Goal: Task Accomplishment & Management: Use online tool/utility

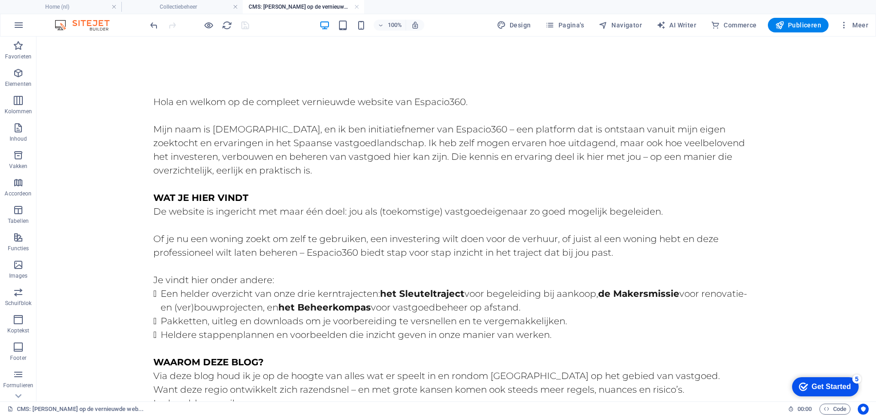
click at [855, 99] on body "Skip to main content Hola en welkom op de compleet vernieuwde website van Espac…" at bounding box center [455, 350] width 839 height 628
click at [78, 10] on h4 "Home (nl)" at bounding box center [60, 7] width 121 height 10
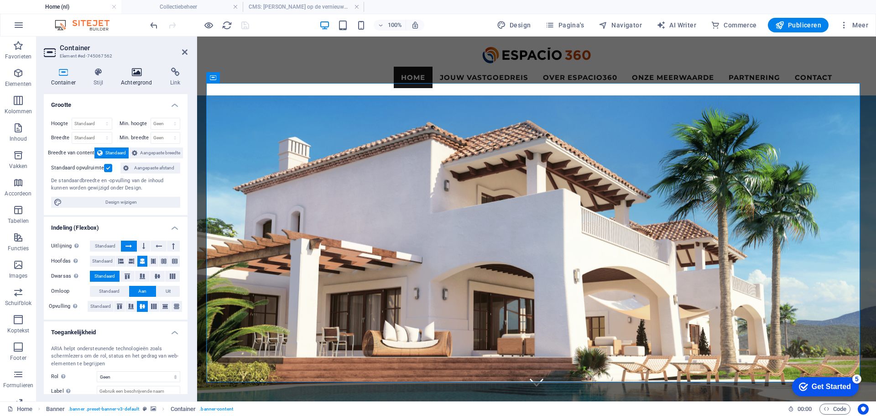
click at [124, 76] on icon at bounding box center [137, 72] width 46 height 9
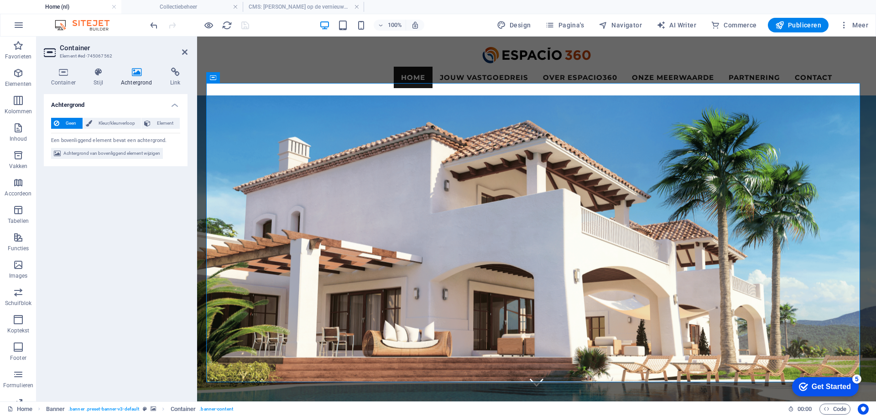
click at [129, 78] on h4 "Achtergrond" at bounding box center [138, 77] width 49 height 19
click at [104, 81] on h4 "Stijl" at bounding box center [100, 77] width 27 height 19
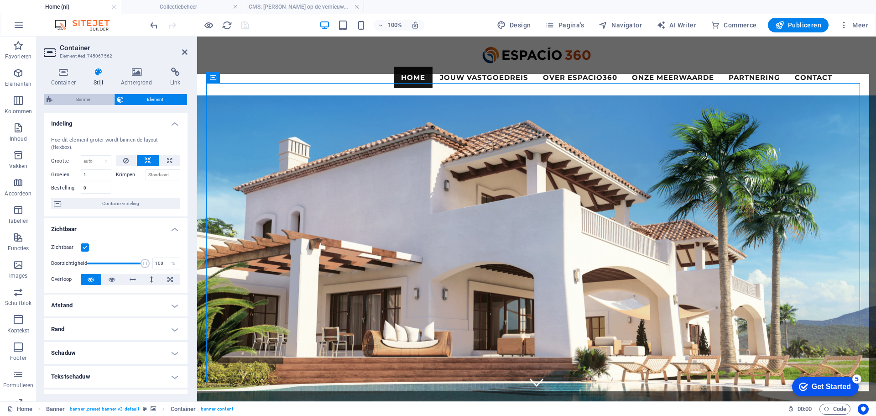
click at [97, 99] on span "Banner" at bounding box center [83, 99] width 56 height 11
select select "rem"
select select "px"
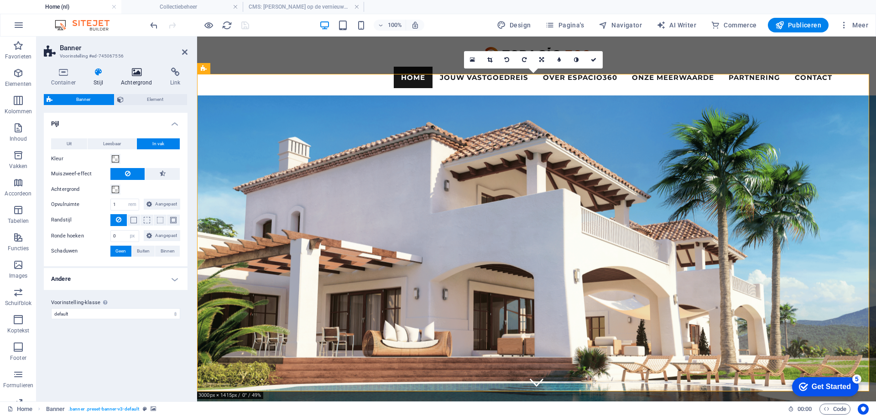
click at [130, 81] on h4 "Achtergrond" at bounding box center [138, 77] width 49 height 19
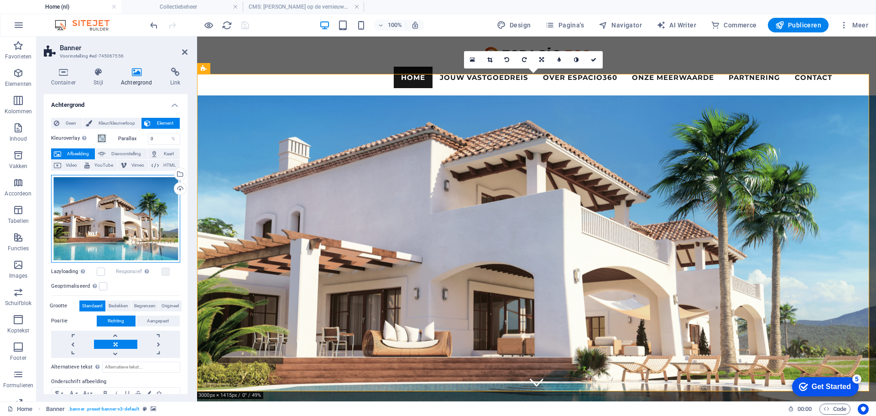
click at [136, 224] on div "Sleep bestanden hierheen, klik om bestanden te kiezen of selecteer bestanden ui…" at bounding box center [115, 219] width 129 height 88
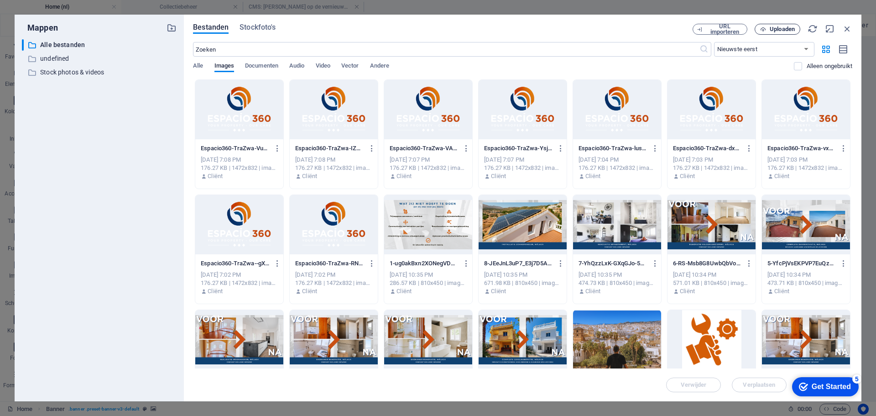
click at [775, 31] on span "Uploaden" at bounding box center [782, 28] width 25 height 5
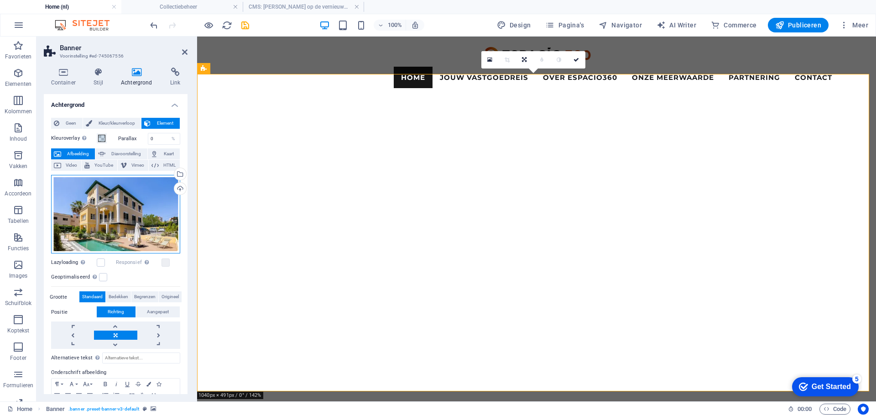
click at [87, 205] on div "Sleep bestanden hierheen, klik om bestanden te kiezen of selecteer bestanden ui…" at bounding box center [115, 214] width 129 height 78
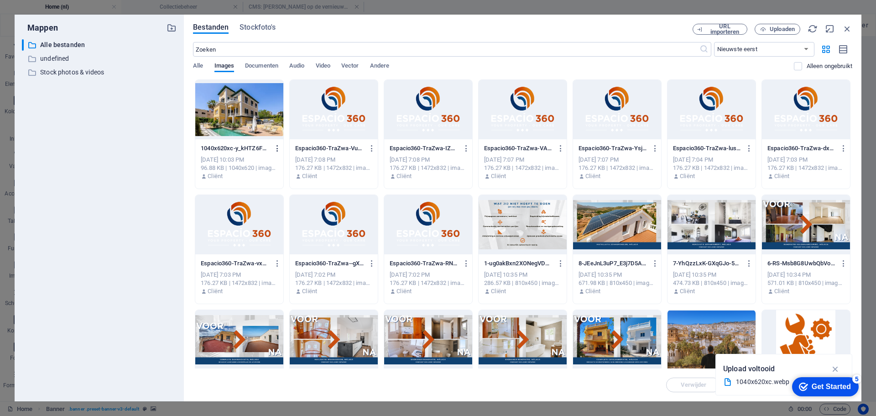
click at [275, 146] on icon "button" at bounding box center [277, 148] width 9 height 8
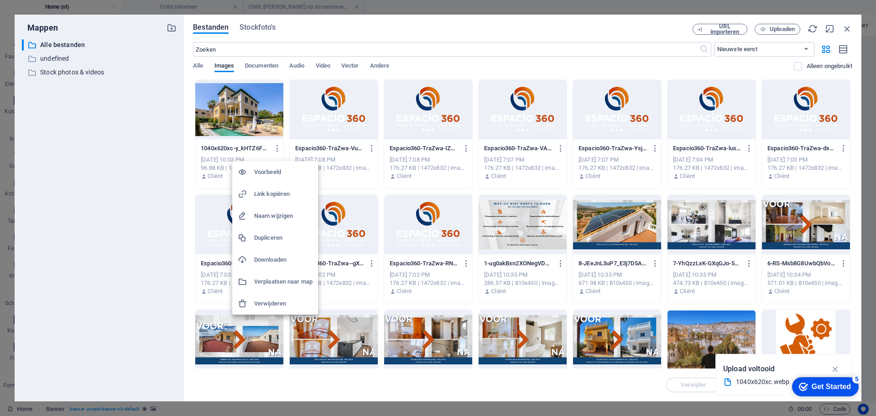
click at [273, 304] on h6 "Verwijderen" at bounding box center [283, 303] width 58 height 11
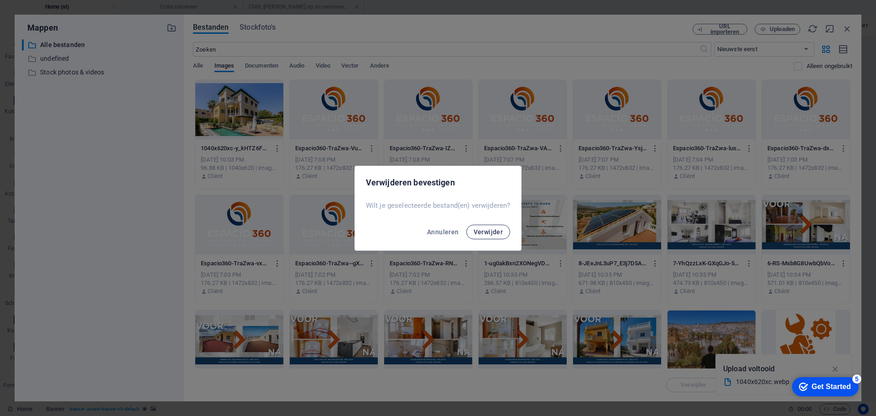
click at [474, 230] on span "Verwijder" at bounding box center [489, 231] width 30 height 7
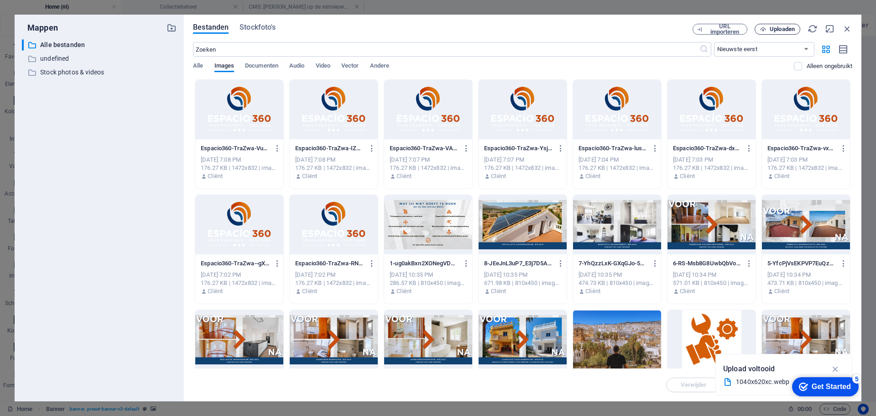
click at [786, 31] on span "Uploaden" at bounding box center [782, 28] width 25 height 5
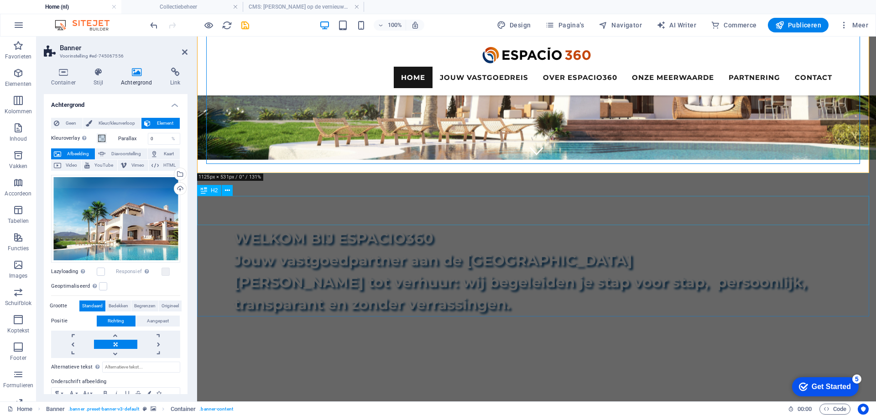
scroll to position [274, 0]
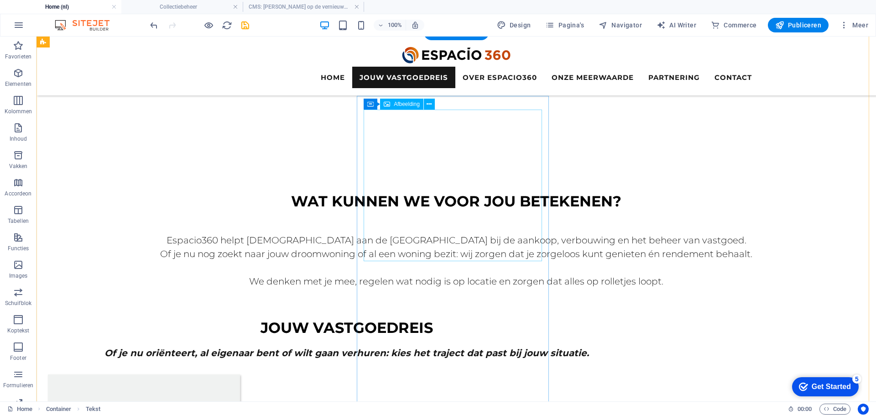
scroll to position [502, 0]
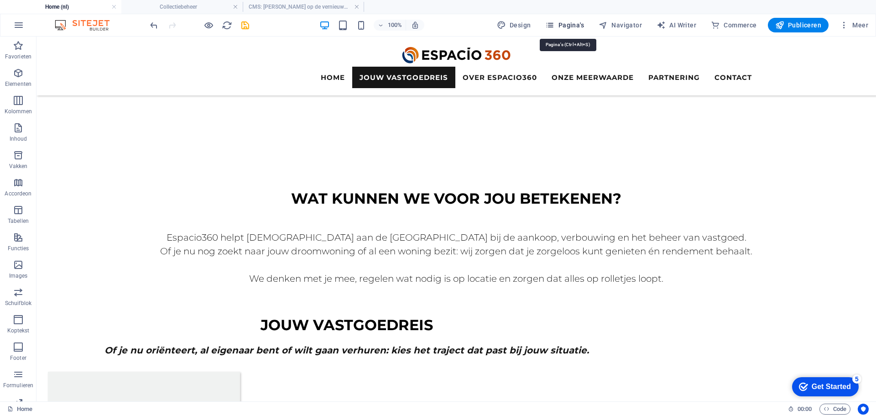
click at [569, 23] on span "Pagina's" at bounding box center [564, 25] width 39 height 9
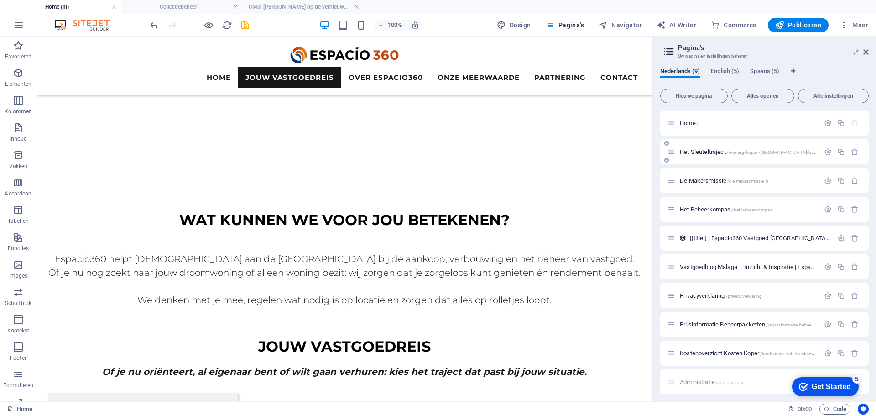
scroll to position [456, 0]
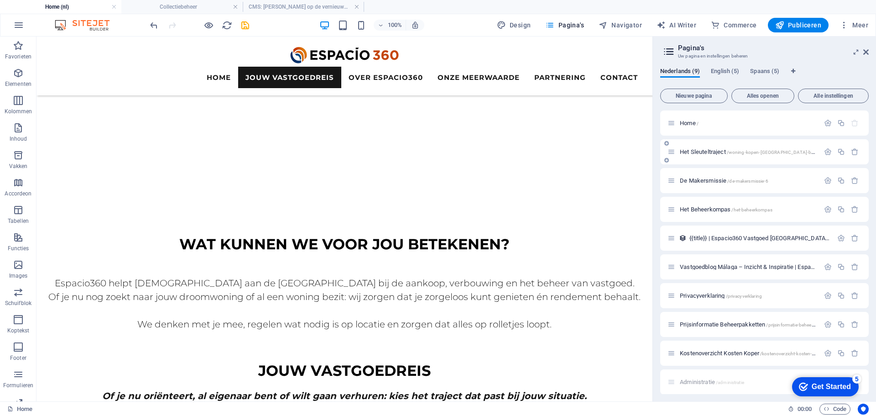
click at [696, 154] on span "Het Sleuteltraject /woning-kopen-malaga-begeleiding" at bounding box center [756, 151] width 153 height 7
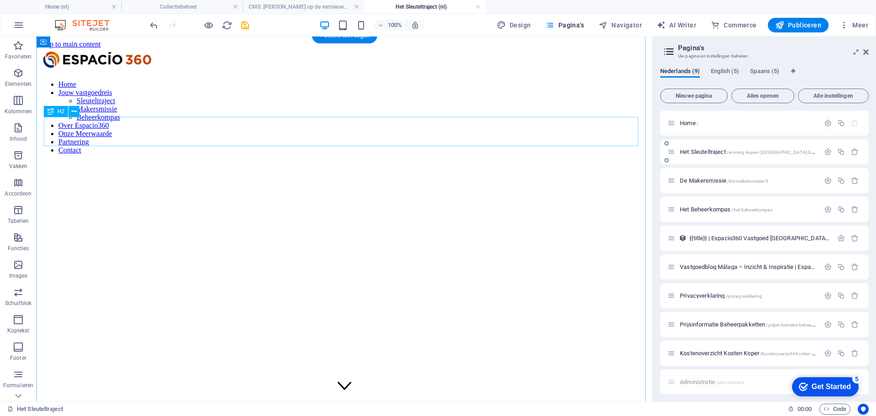
scroll to position [228, 0]
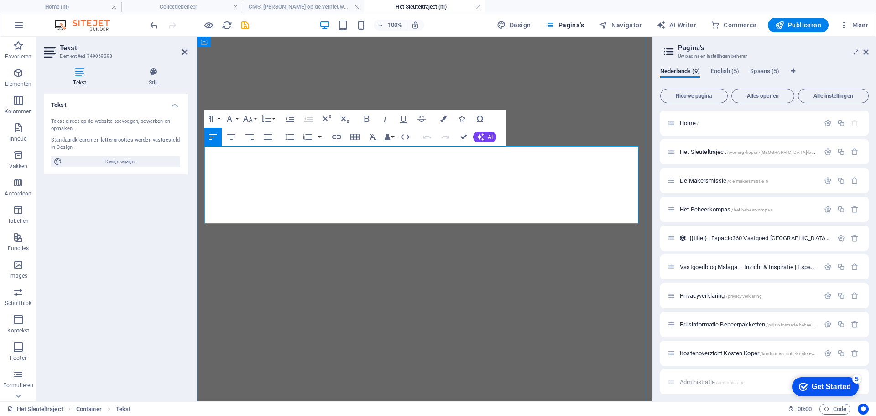
drag, startPoint x: 348, startPoint y: 165, endPoint x: 288, endPoint y: 167, distance: 60.3
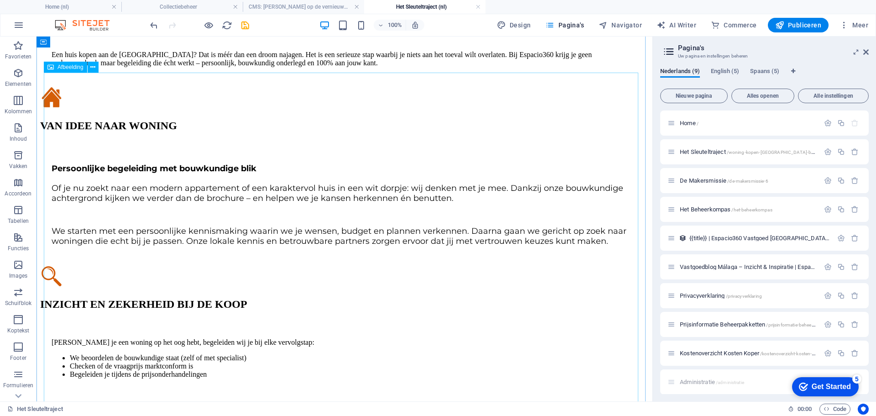
scroll to position [867, 0]
